Goal: Navigation & Orientation: Find specific page/section

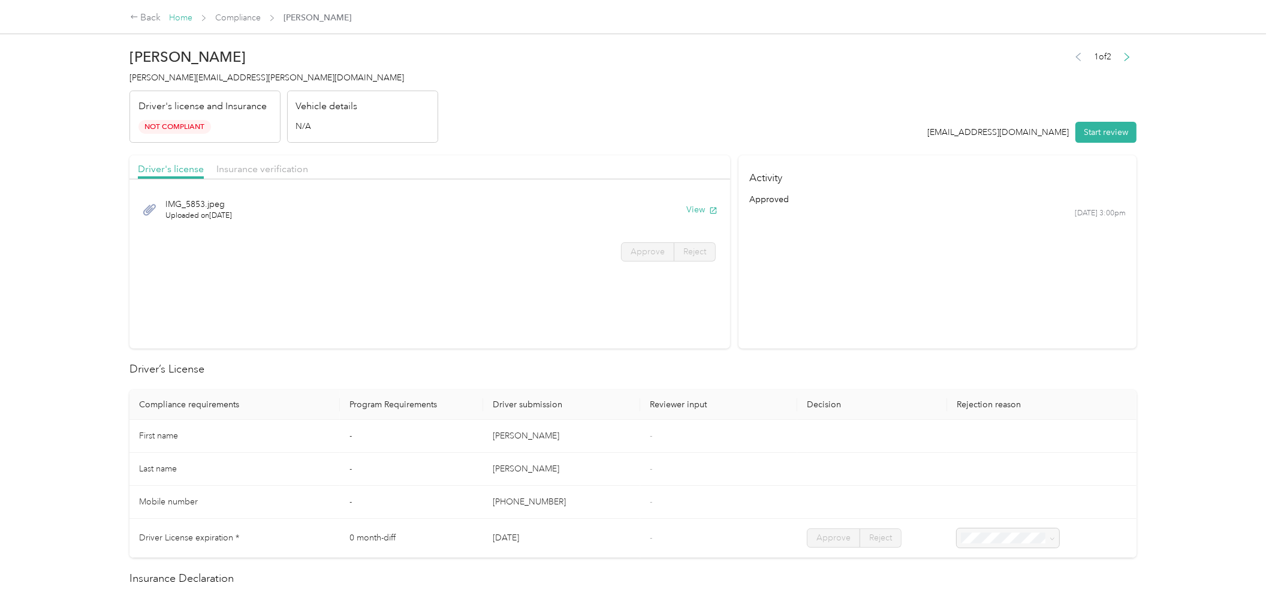
click at [189, 14] on link "Home" at bounding box center [180, 18] width 23 height 10
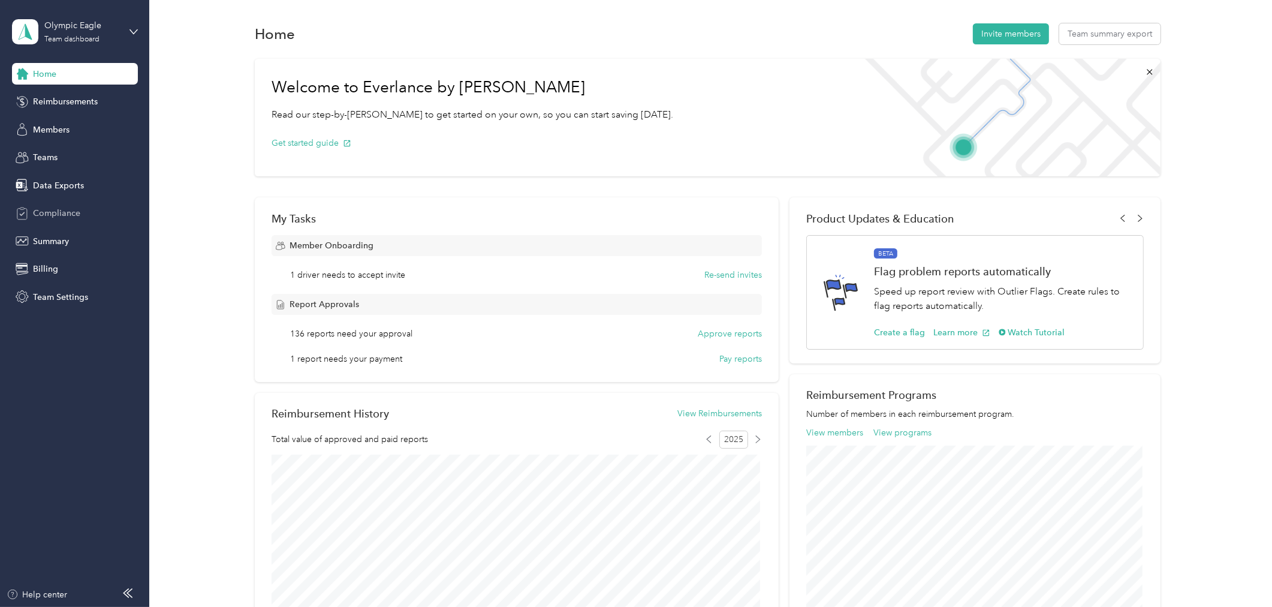
click at [65, 213] on span "Compliance" at bounding box center [56, 213] width 47 height 13
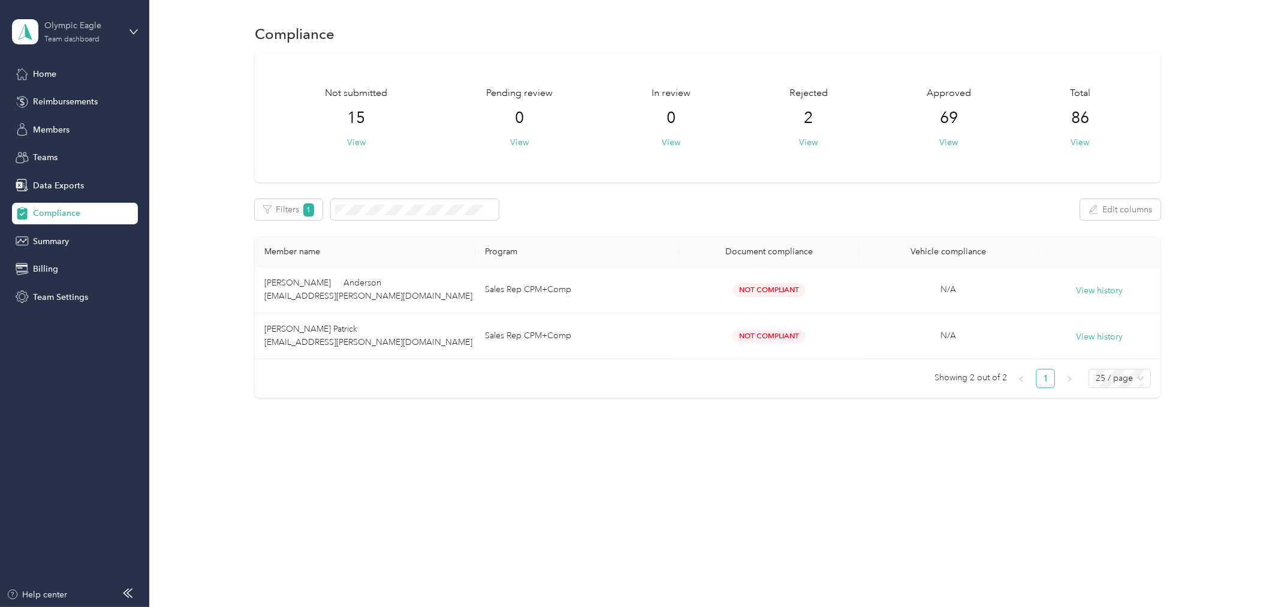
click at [58, 36] on div "Team dashboard" at bounding box center [71, 39] width 55 height 7
click at [86, 153] on div "Log out" at bounding box center [205, 149] width 371 height 21
